Goal: Task Accomplishment & Management: Manage account settings

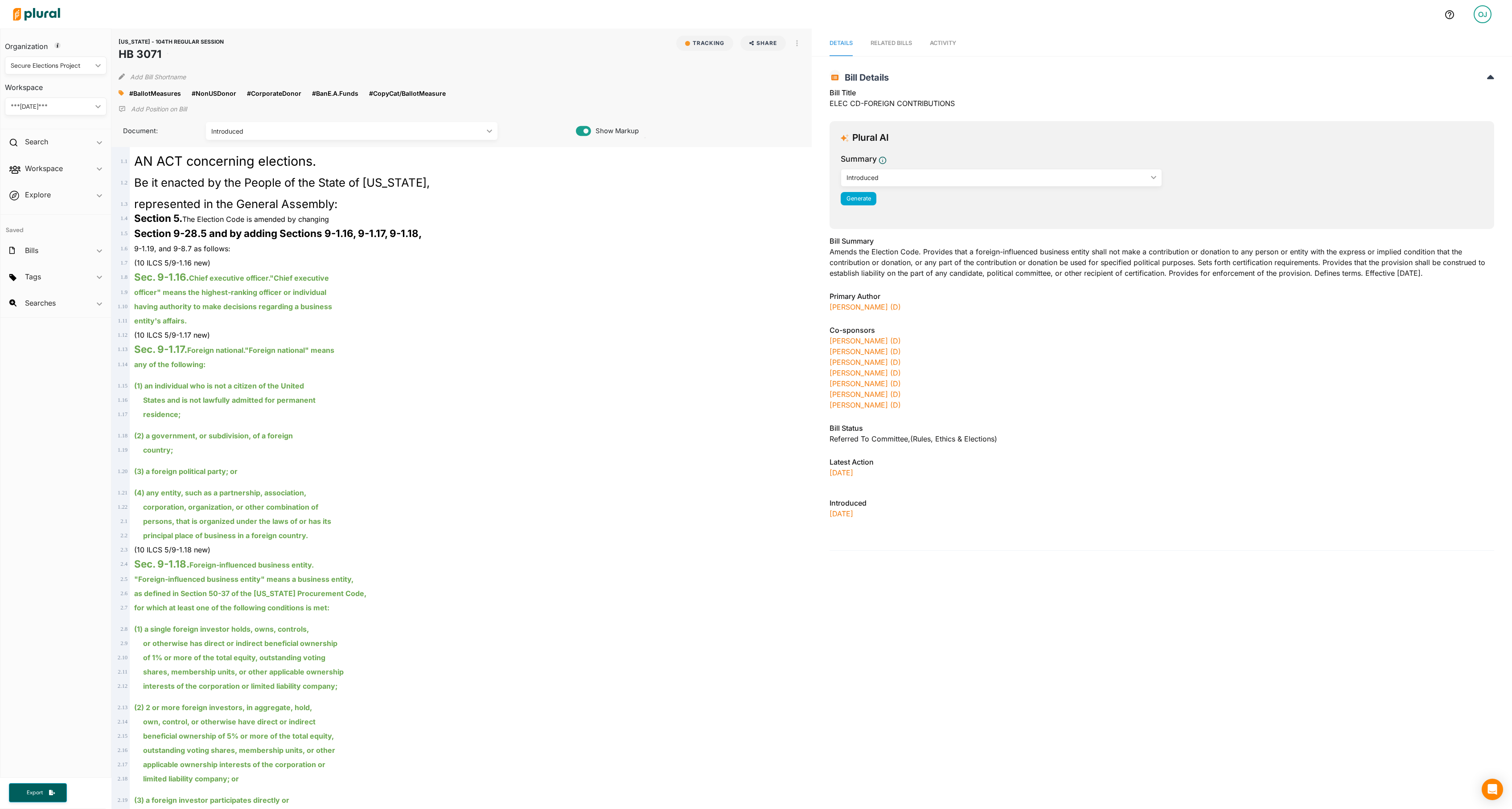
click at [956, 40] on span "Activity" at bounding box center [942, 43] width 26 height 7
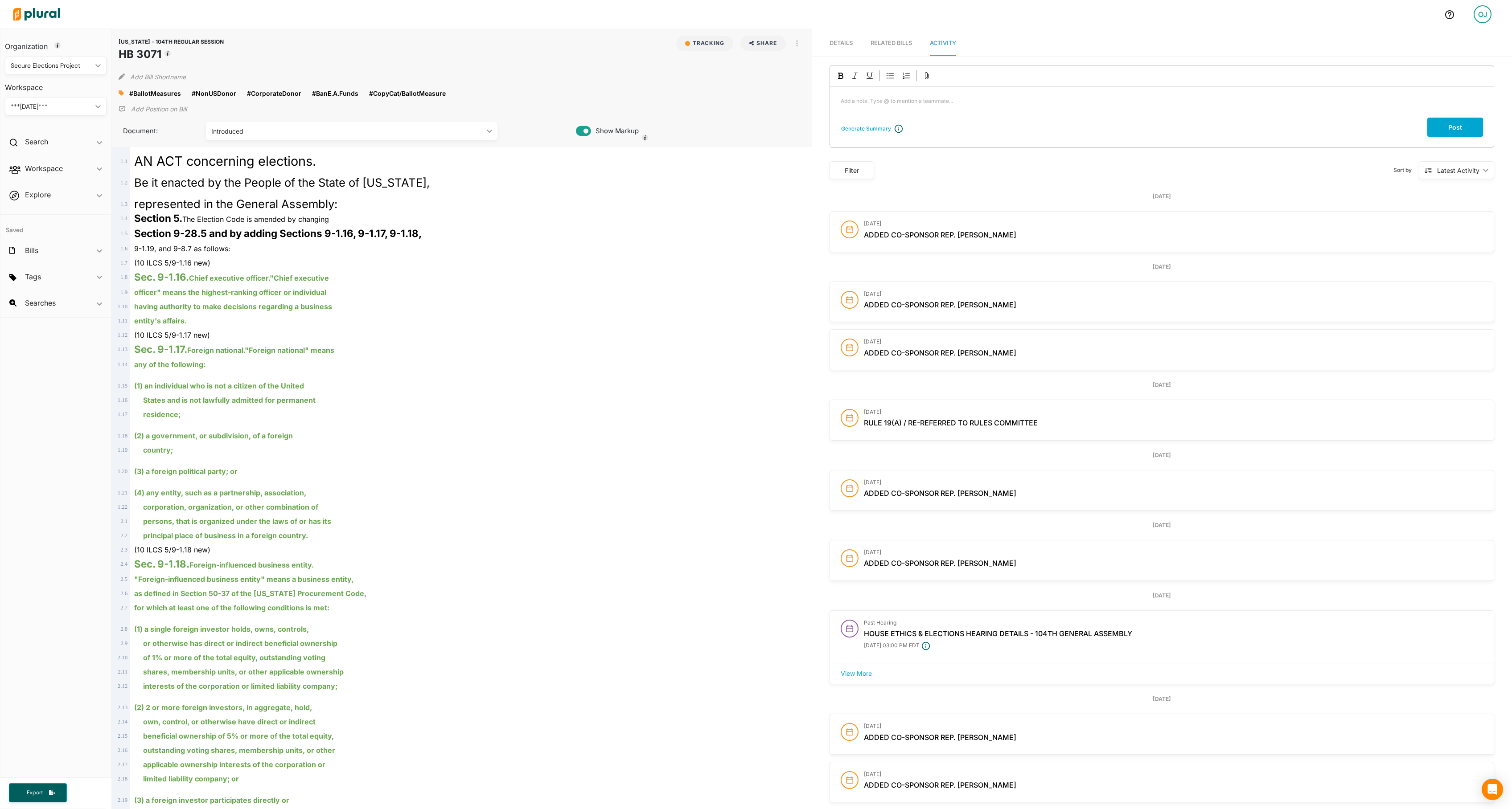
click at [45, 63] on div "Secure Elections Project" at bounding box center [50, 66] width 81 height 9
click at [51, 103] on link "Capitol Strategy Advisors" at bounding box center [48, 107] width 86 height 21
click at [51, 103] on div "CAPITOL STRATEGY ADVISORS" at bounding box center [50, 106] width 81 height 9
click at [54, 152] on div "IRG BILLS" at bounding box center [58, 148] width 91 height 7
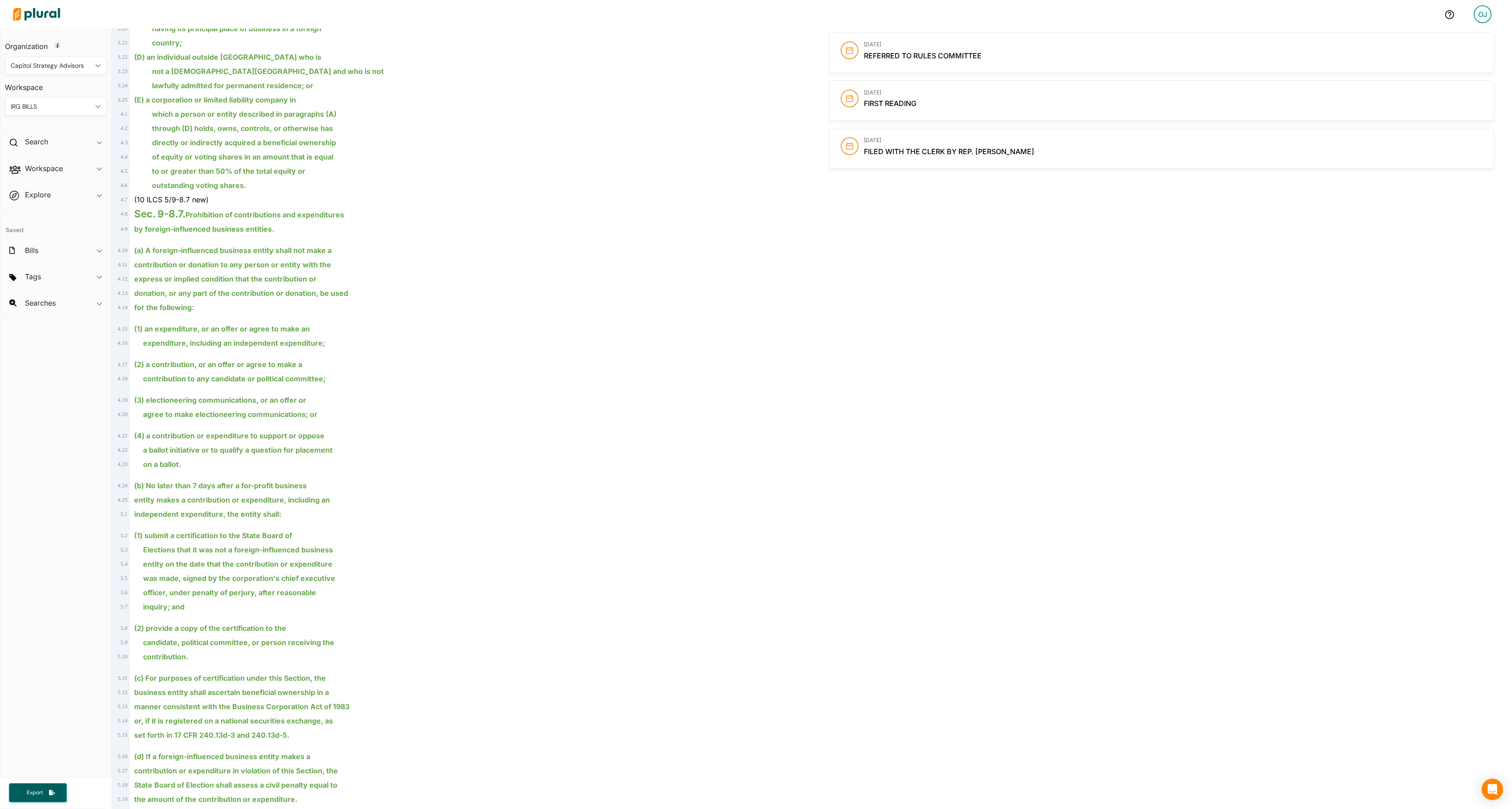
scroll to position [555, 0]
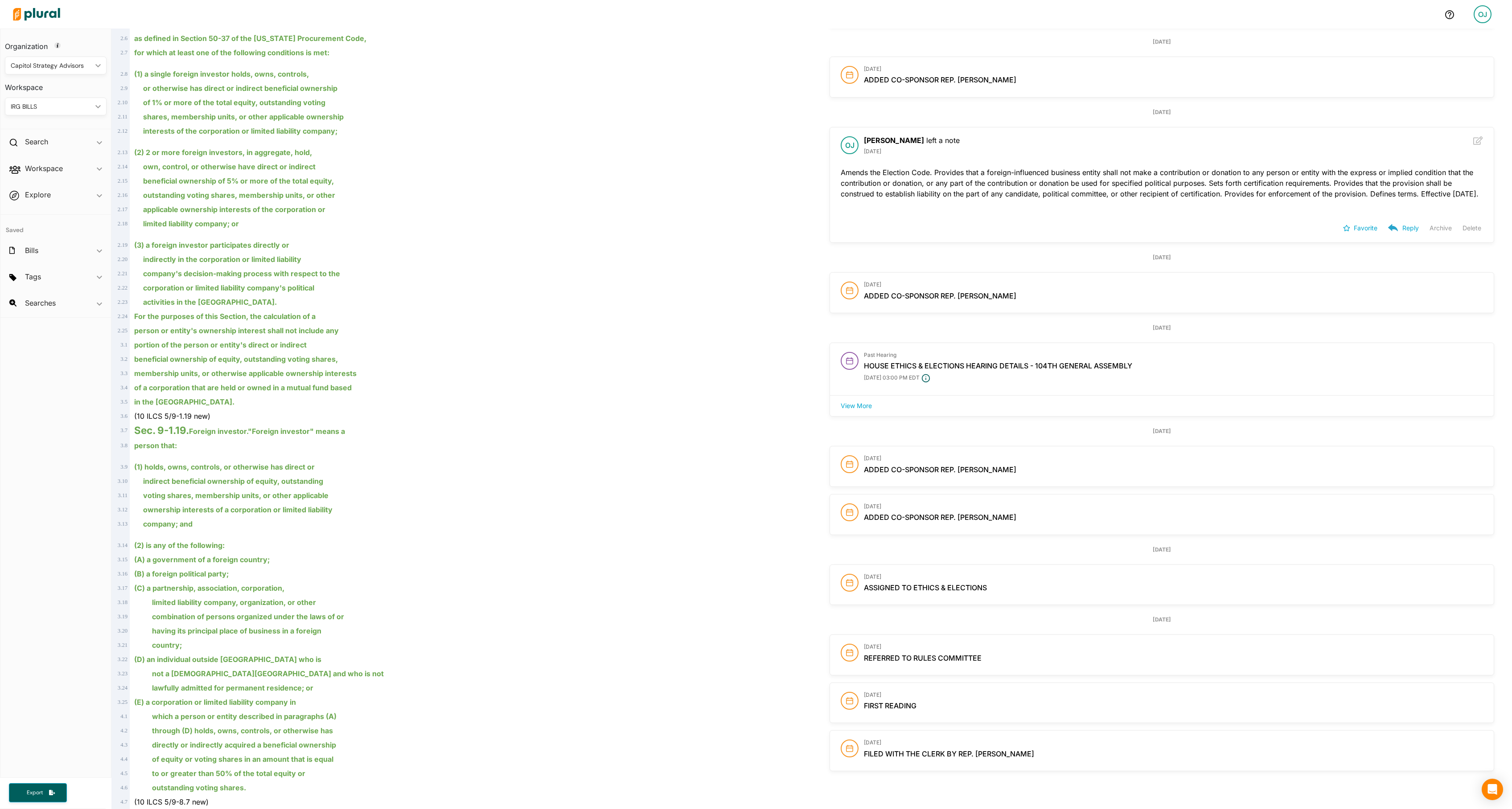
click at [1463, 235] on button "Delete" at bounding box center [1472, 228] width 19 height 13
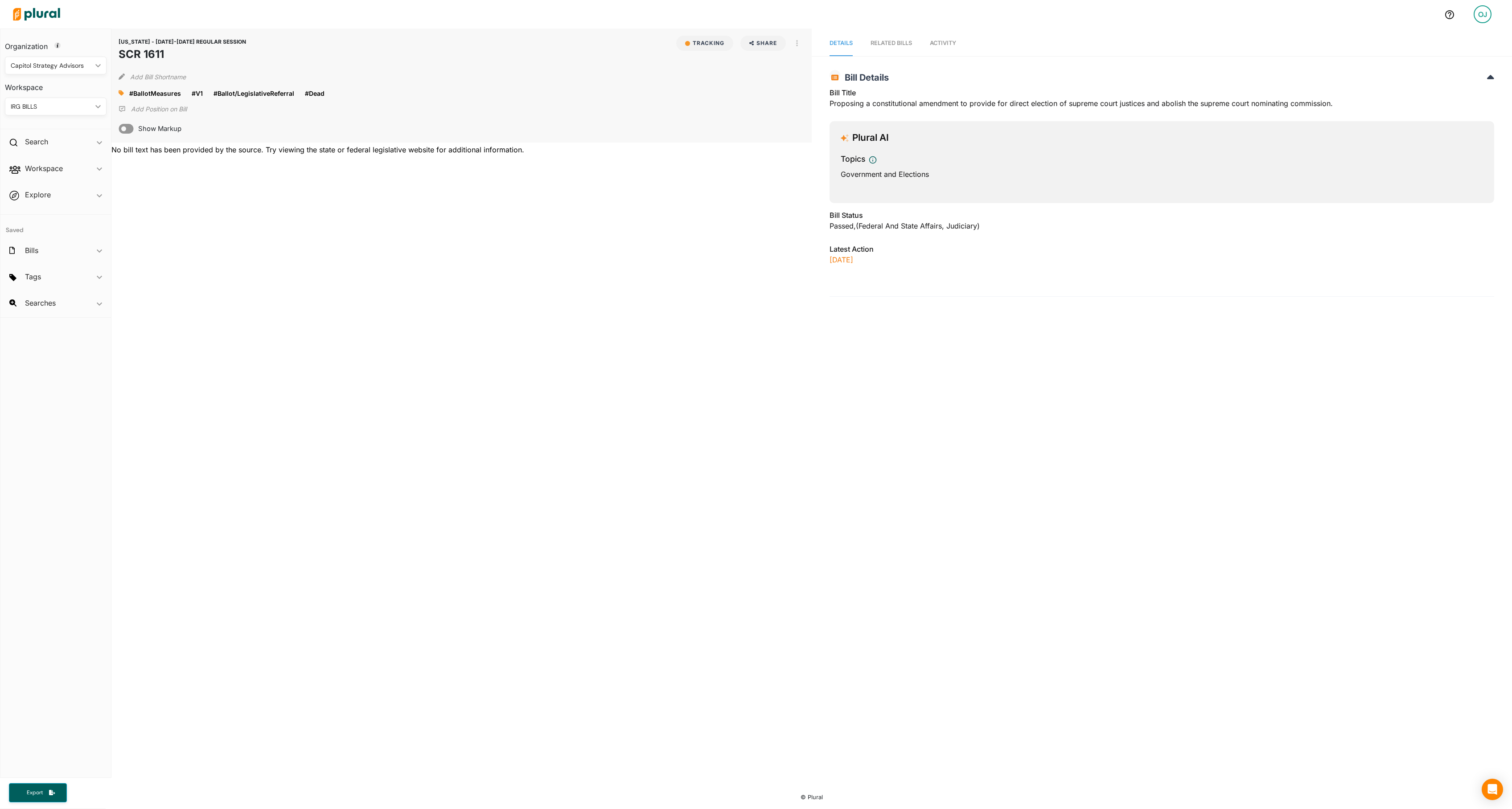
click at [956, 46] on span "Activity" at bounding box center [942, 43] width 26 height 7
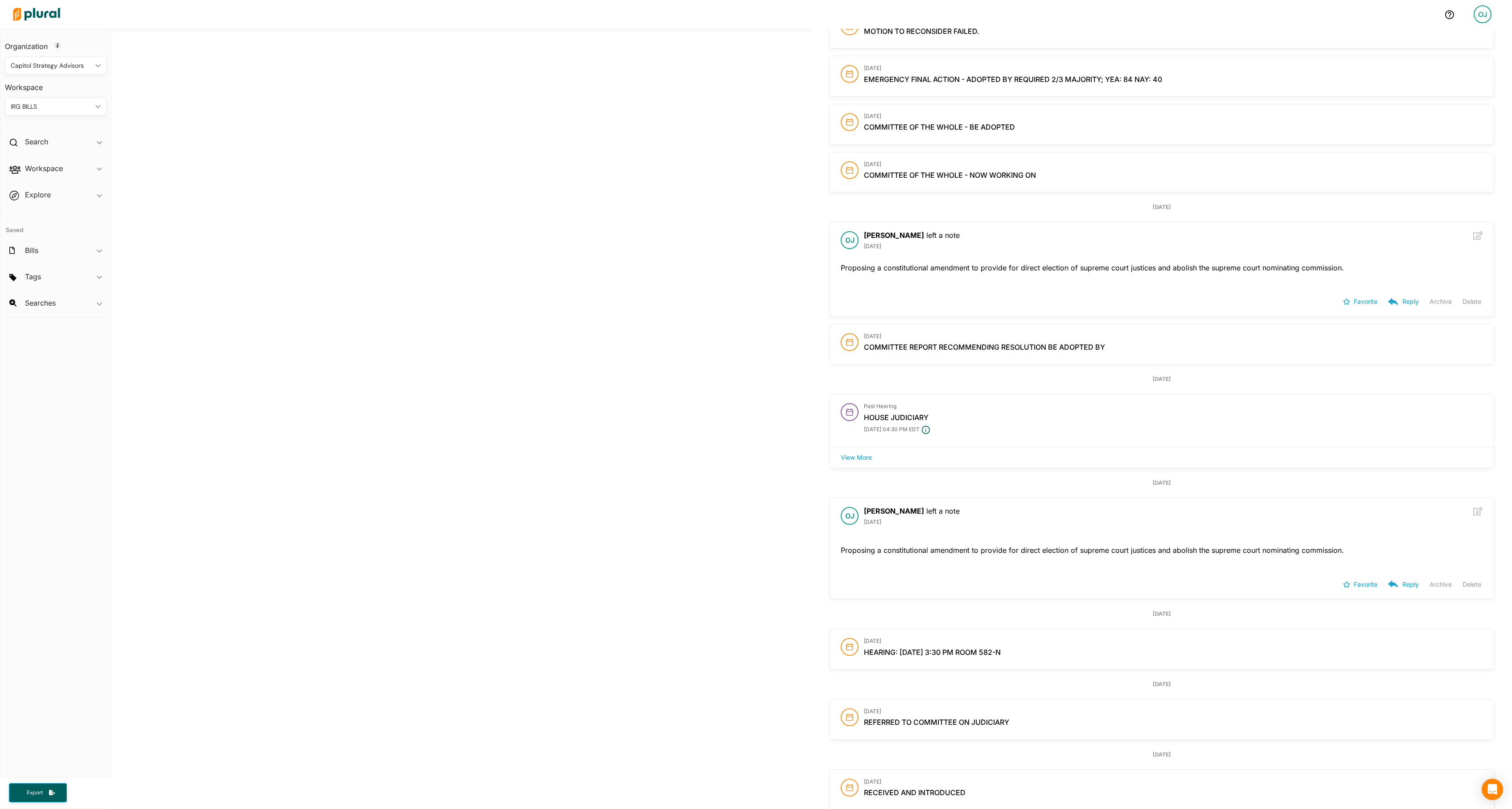
scroll to position [512, 0]
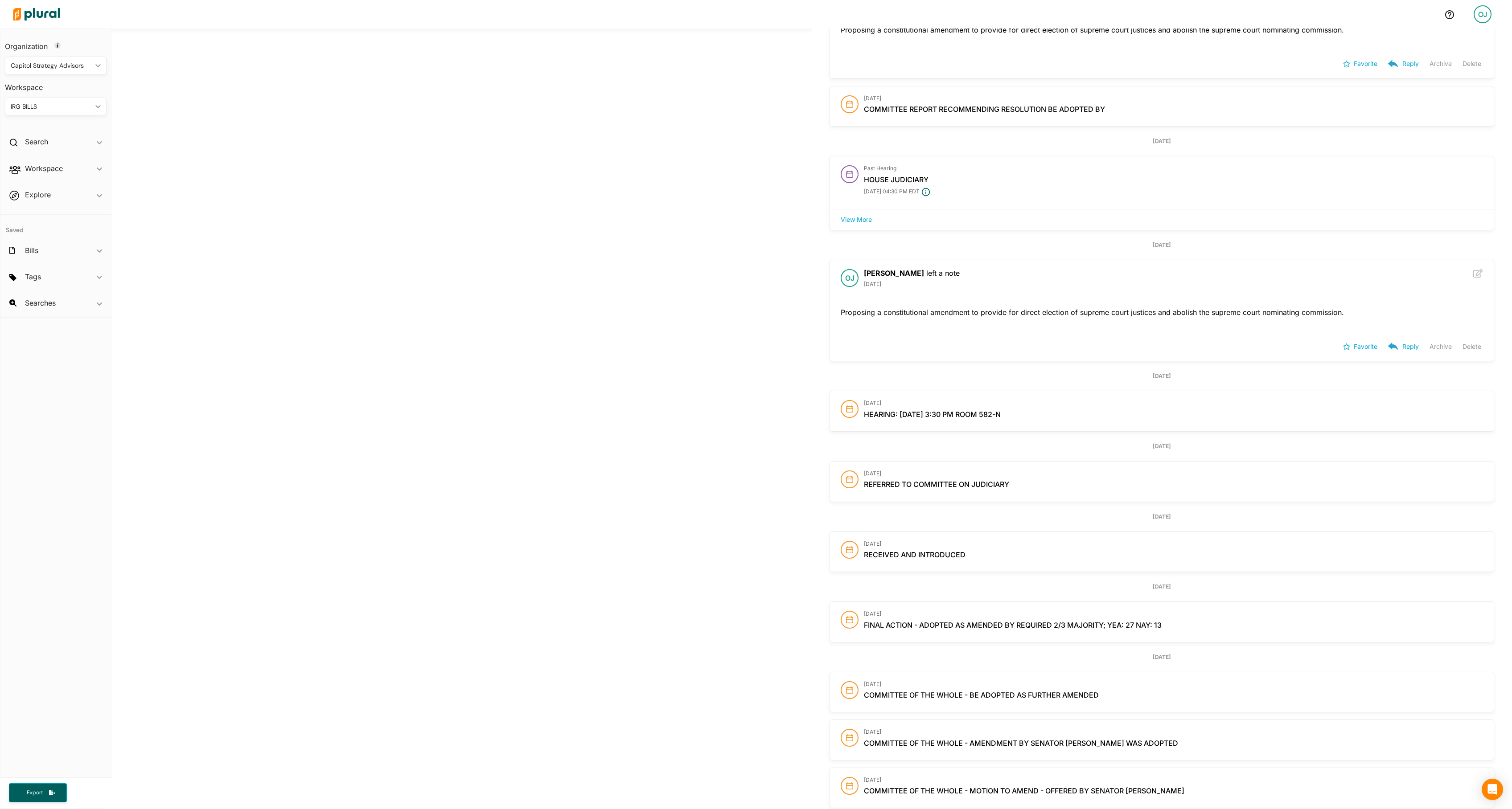
click at [1463, 353] on button "Delete" at bounding box center [1472, 347] width 19 height 13
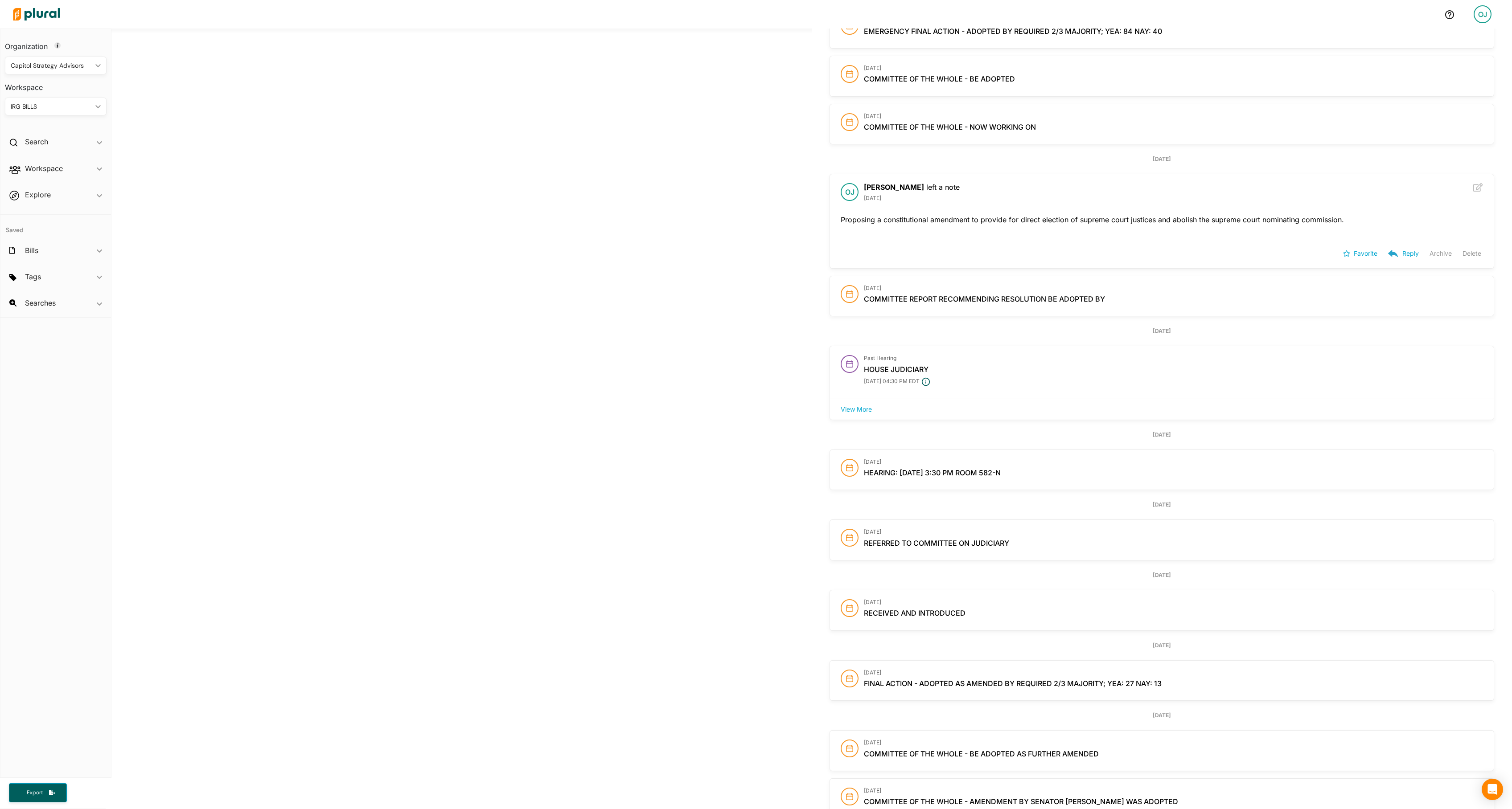
scroll to position [60, 0]
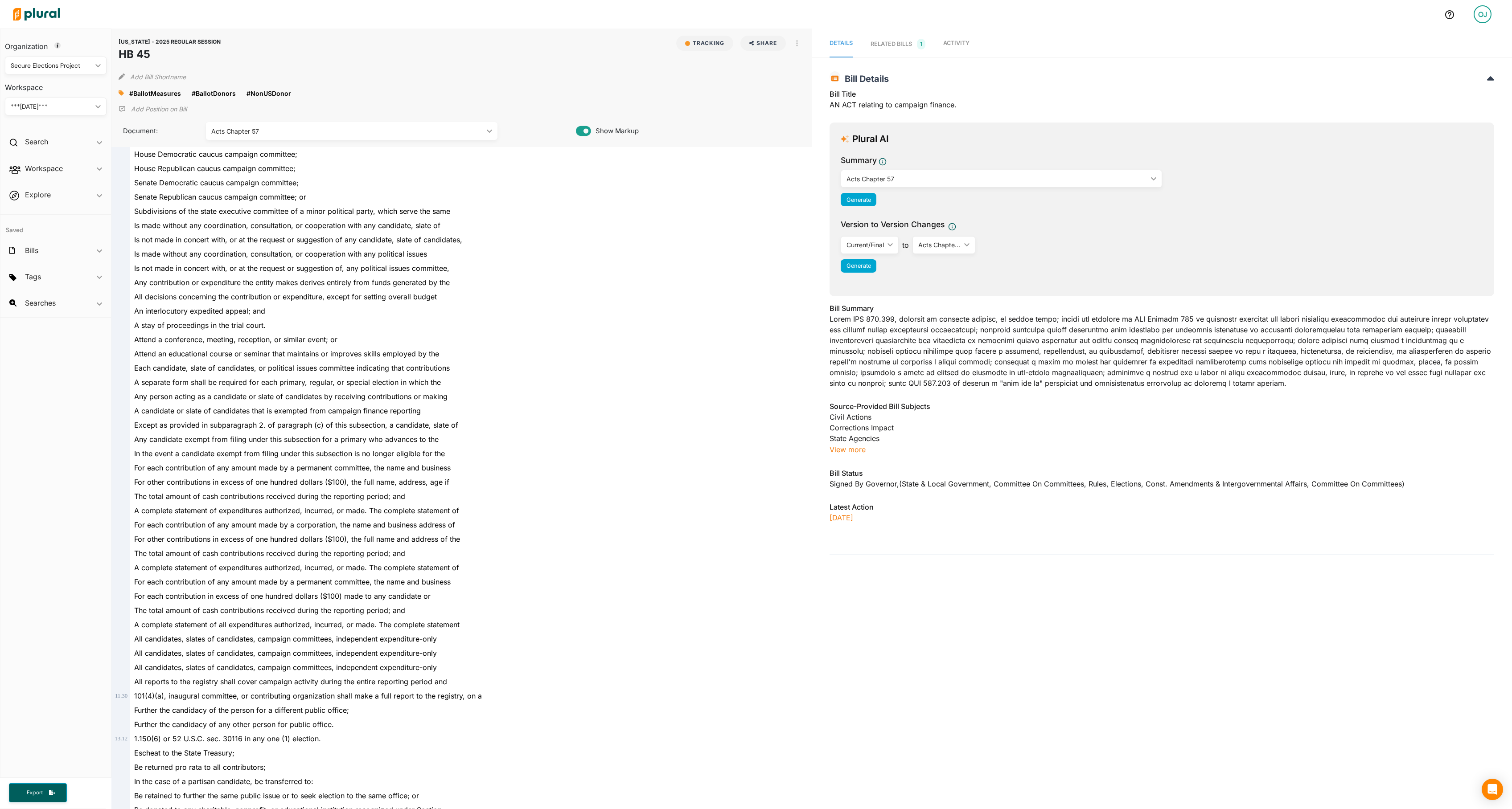
click at [969, 47] on span "Activity" at bounding box center [956, 43] width 26 height 7
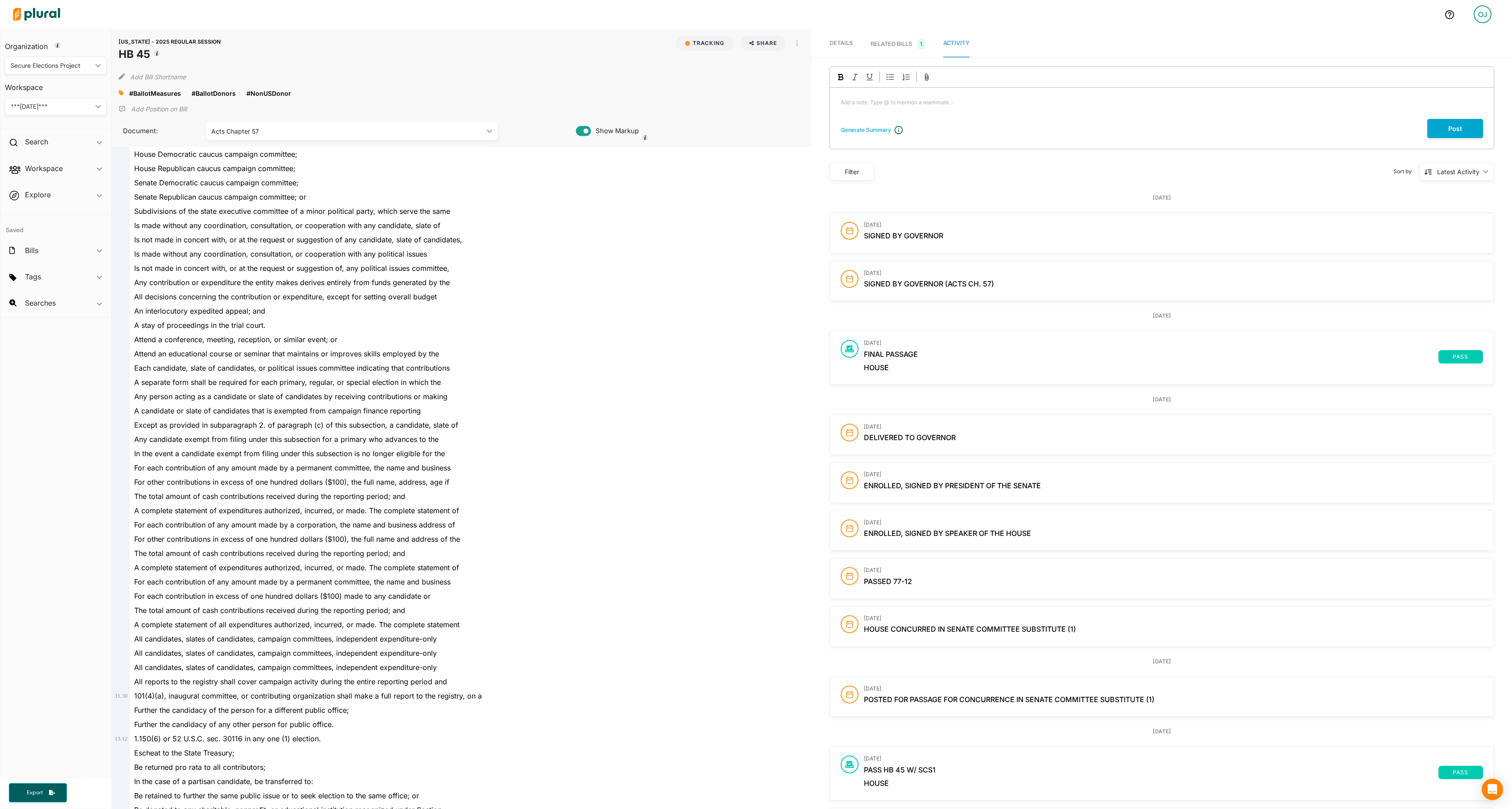
click at [77, 67] on div "Secure Elections Project" at bounding box center [50, 66] width 81 height 9
click at [77, 110] on div "Capitol Strategy Advisors" at bounding box center [48, 107] width 74 height 7
click at [77, 110] on div "CAPITOL STRATEGY ADVISORS" at bounding box center [50, 106] width 81 height 9
click at [70, 147] on div "IRG BILLS" at bounding box center [58, 148] width 91 height 7
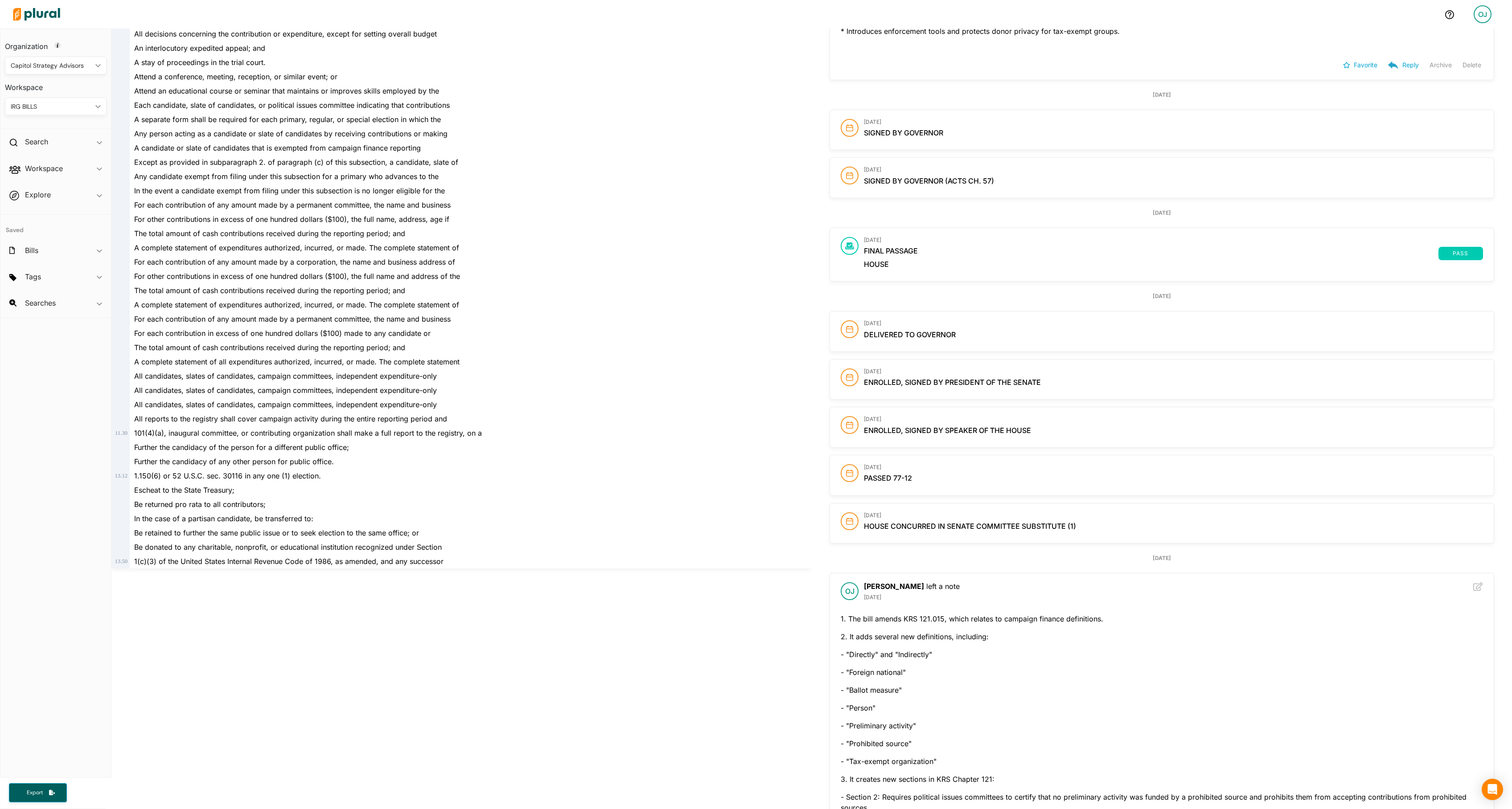
scroll to position [843, 0]
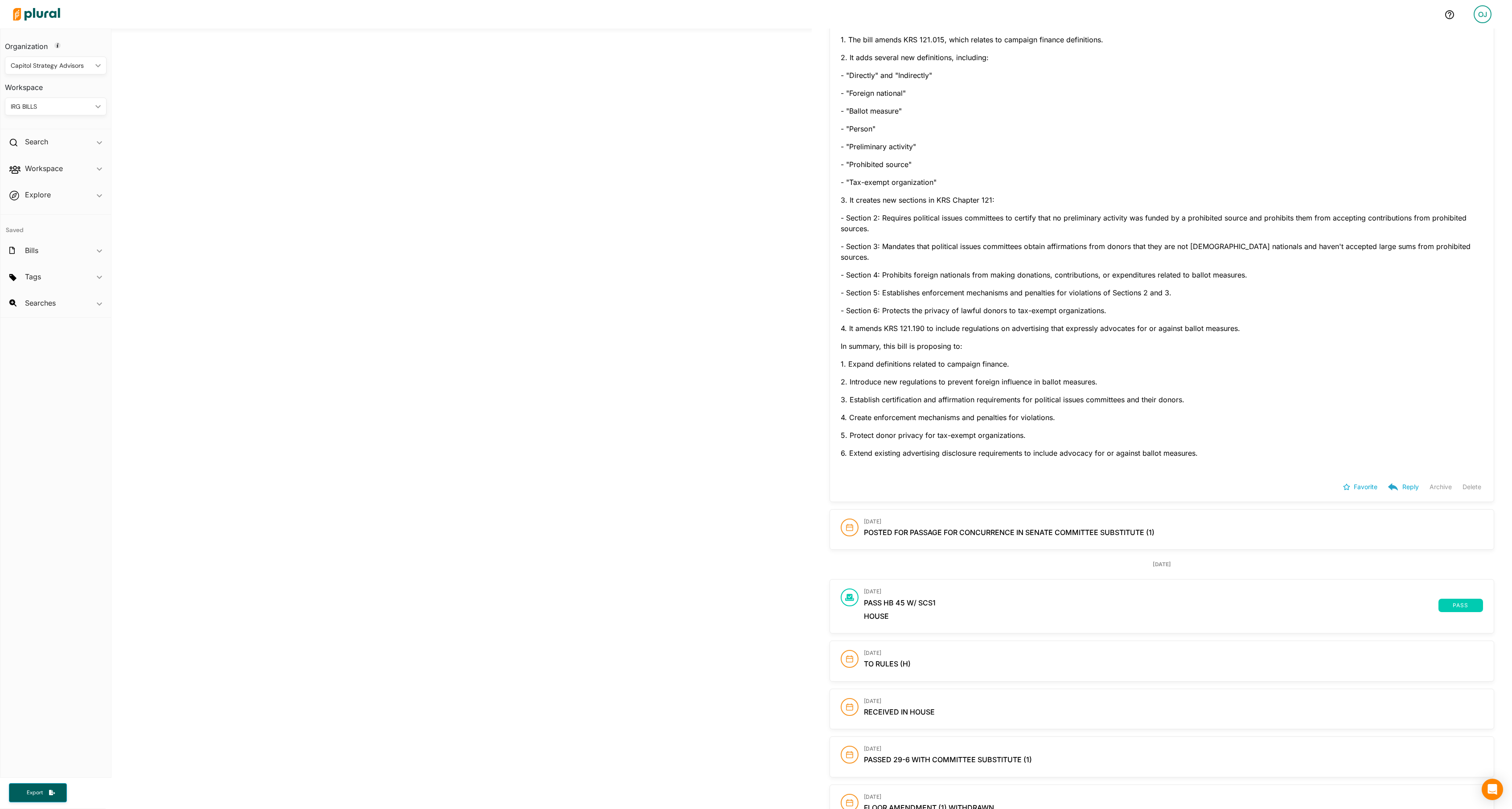
click at [1463, 494] on button "Delete" at bounding box center [1472, 487] width 19 height 13
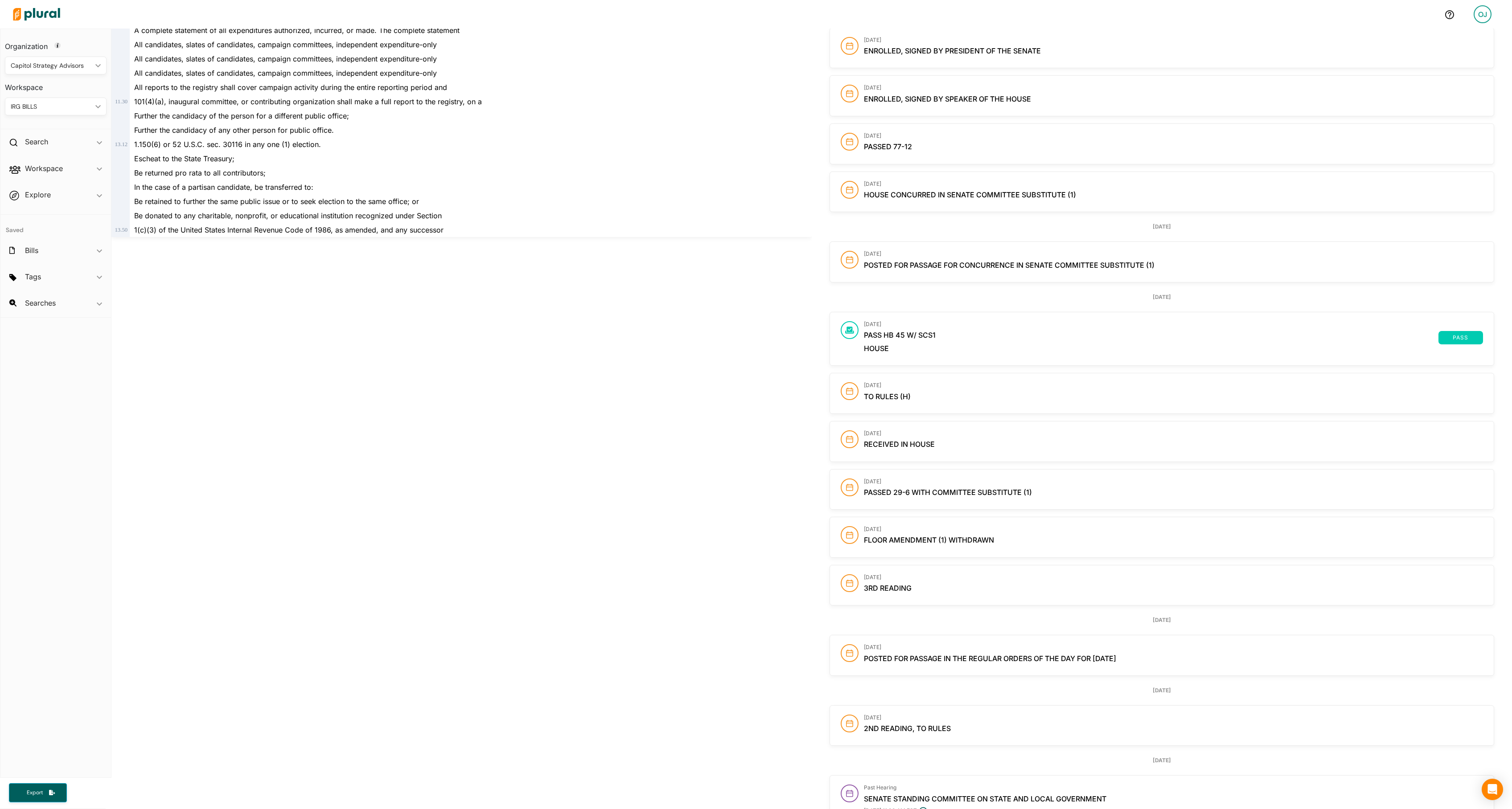
scroll to position [0, 0]
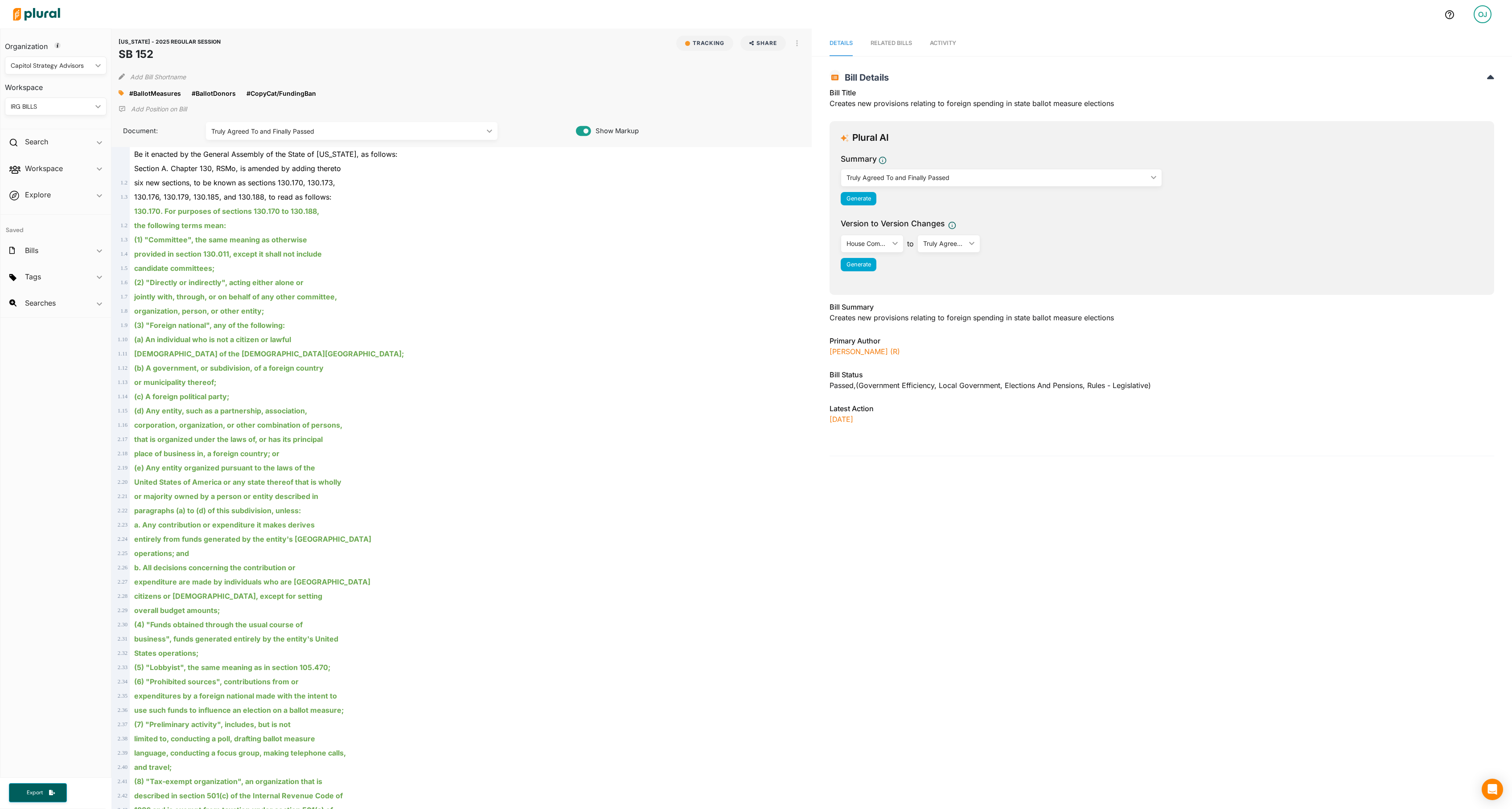
click at [956, 46] on span "Activity" at bounding box center [942, 43] width 26 height 7
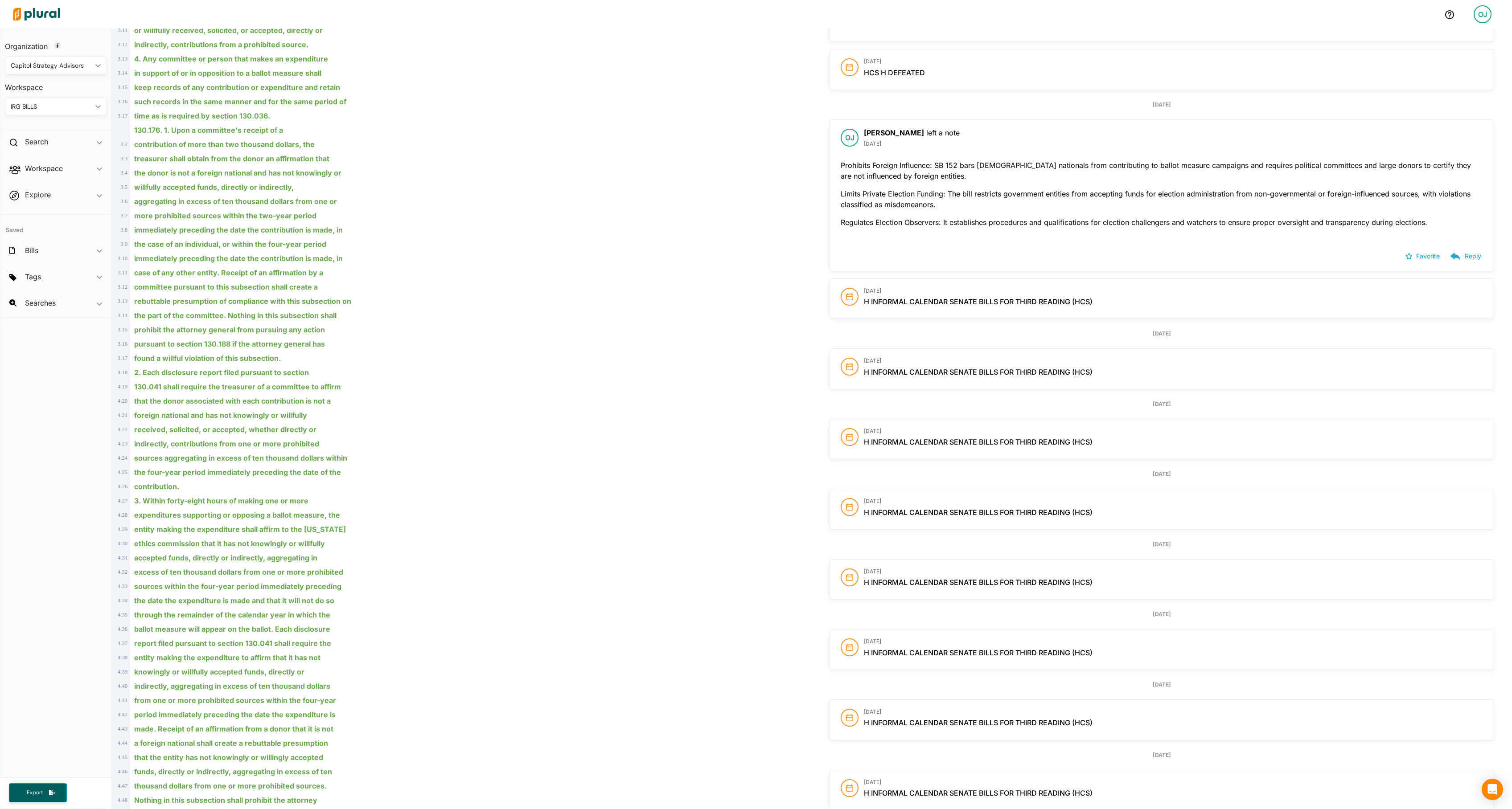
scroll to position [980, 0]
click at [1474, 12] on div "OJ" at bounding box center [1482, 14] width 18 height 18
click at [1432, 135] on link "Log Out" at bounding box center [1447, 130] width 78 height 22
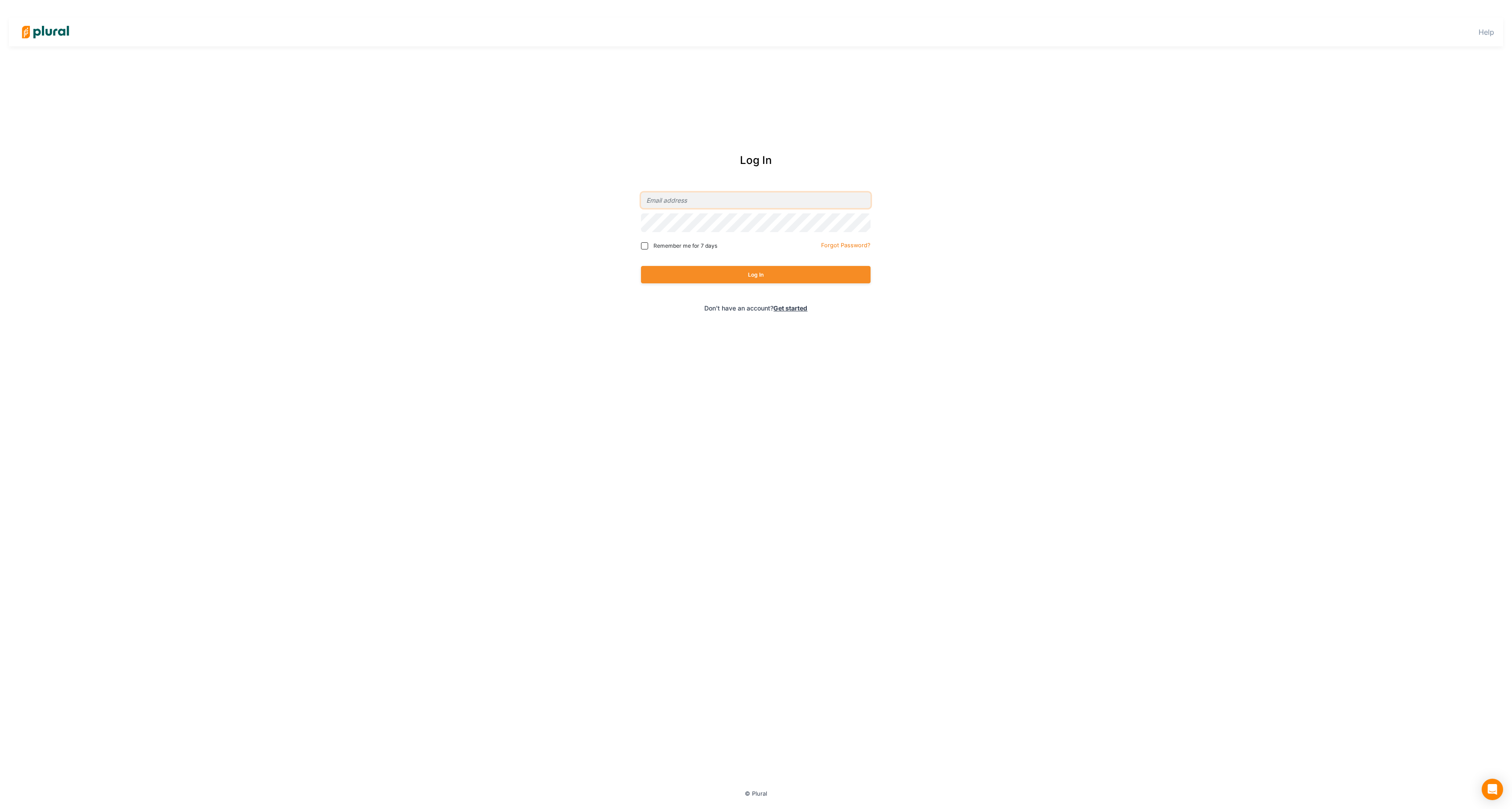
type input "[EMAIL_ADDRESS][DOMAIN_NAME]"
click at [809, 279] on button "Log In" at bounding box center [756, 274] width 229 height 18
